Goal: Find specific fact: Find specific fact

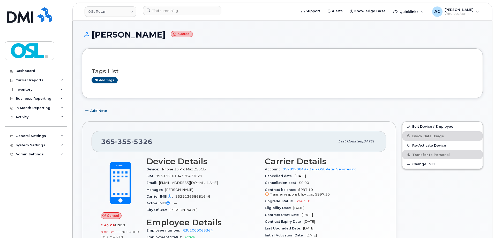
scroll to position [78, 0]
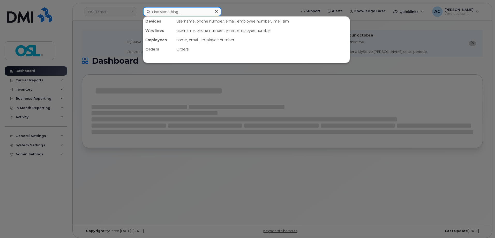
click at [170, 12] on input at bounding box center [182, 11] width 78 height 9
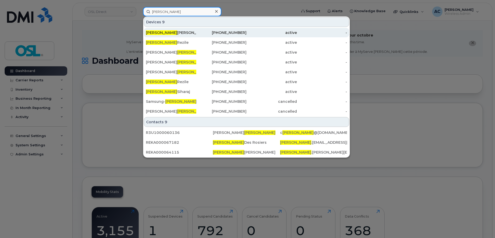
type input "james"
click at [170, 29] on div "James Howse" at bounding box center [171, 32] width 50 height 9
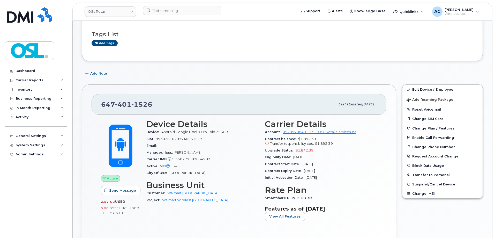
scroll to position [78, 0]
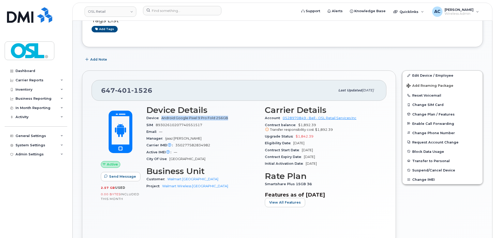
drag, startPoint x: 232, startPoint y: 119, endPoint x: 162, endPoint y: 118, distance: 70.3
click at [162, 118] on div "Device Android Google Pixel 9 Pro Fold 256GB" at bounding box center [202, 118] width 112 height 7
drag, startPoint x: 133, startPoint y: 93, endPoint x: 95, endPoint y: 95, distance: 37.5
click at [95, 95] on div "[PHONE_NUMBER] Last updated [DATE]" at bounding box center [239, 90] width 295 height 21
copy span "[PHONE_NUMBER]"
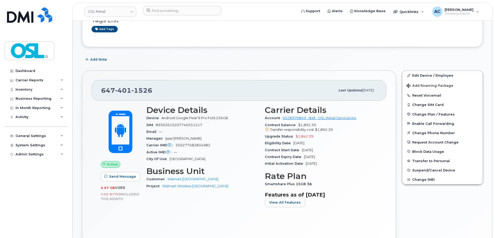
click at [199, 145] on span "350277582834982" at bounding box center [192, 145] width 35 height 4
copy span "350277582834982"
click at [182, 13] on input at bounding box center [182, 10] width 78 height 9
